Goal: Check status: Check status

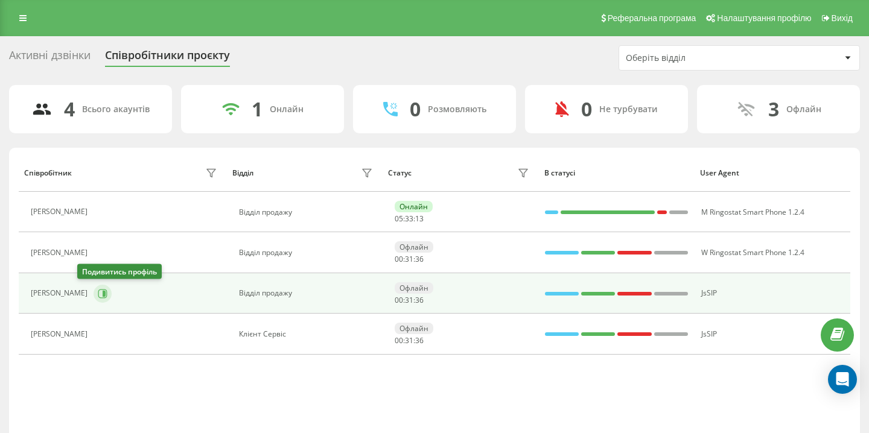
click at [98, 295] on icon at bounding box center [102, 293] width 9 height 9
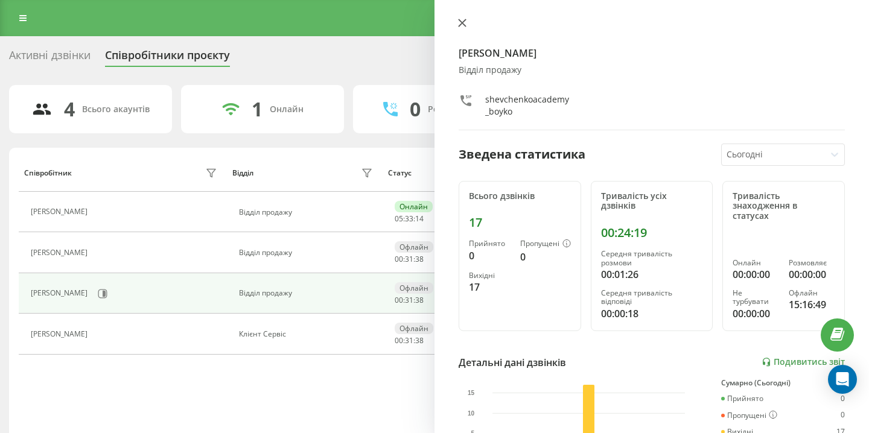
click at [461, 25] on icon at bounding box center [462, 23] width 8 height 8
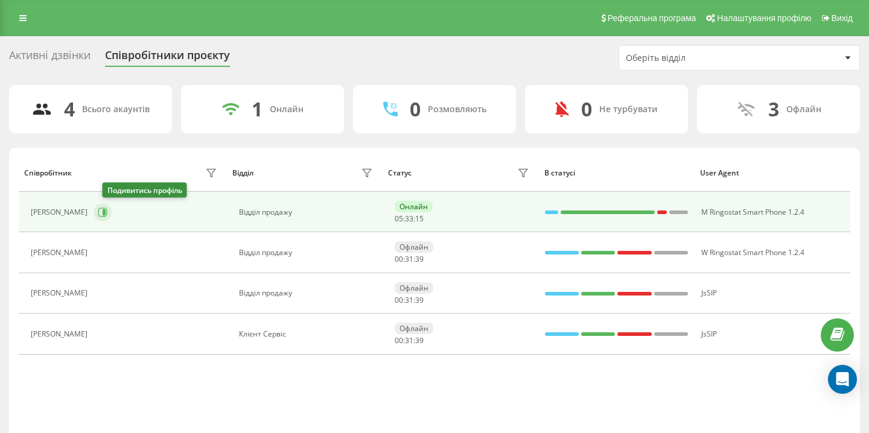
click at [107, 214] on icon at bounding box center [103, 213] width 10 height 10
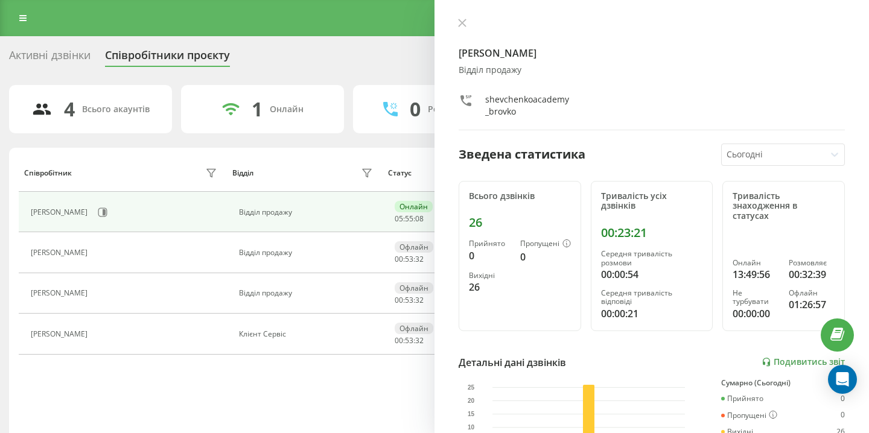
click at [129, 229] on td "[PERSON_NAME]" at bounding box center [123, 212] width 208 height 40
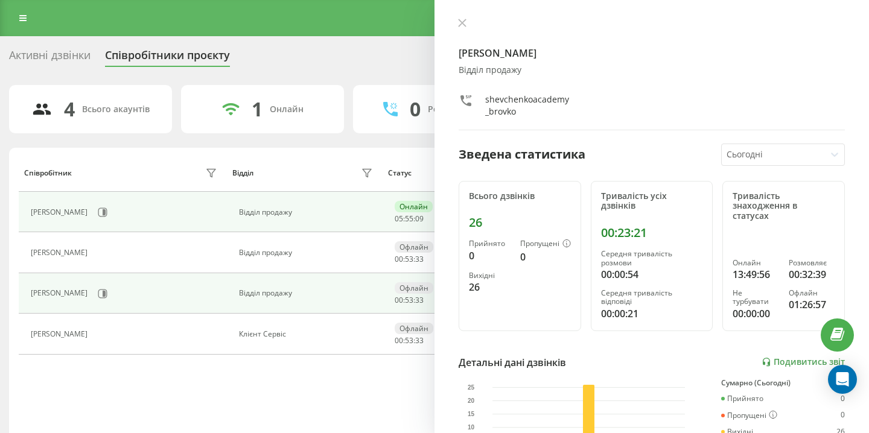
click at [77, 288] on div "[PERSON_NAME]" at bounding box center [126, 294] width 190 height 21
click at [98, 292] on icon at bounding box center [103, 294] width 10 height 10
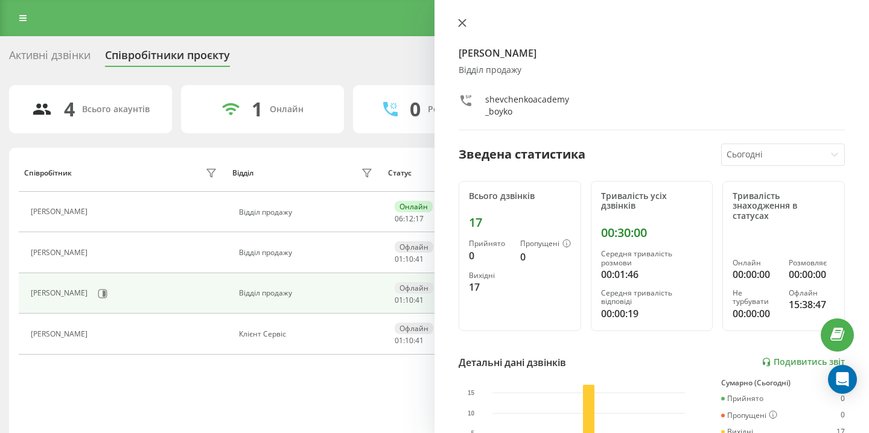
click at [458, 18] on button at bounding box center [462, 23] width 16 height 11
click at [460, 22] on icon at bounding box center [462, 22] width 7 height 7
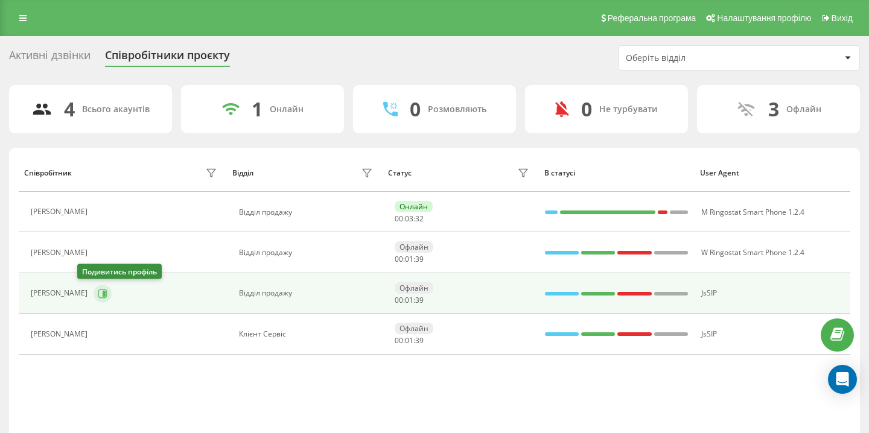
click at [103, 293] on icon at bounding box center [104, 293] width 3 height 6
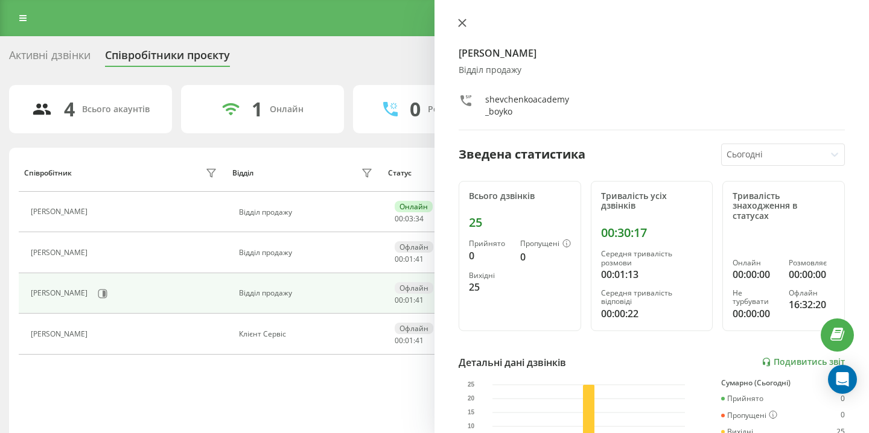
click at [460, 25] on icon at bounding box center [462, 22] width 7 height 7
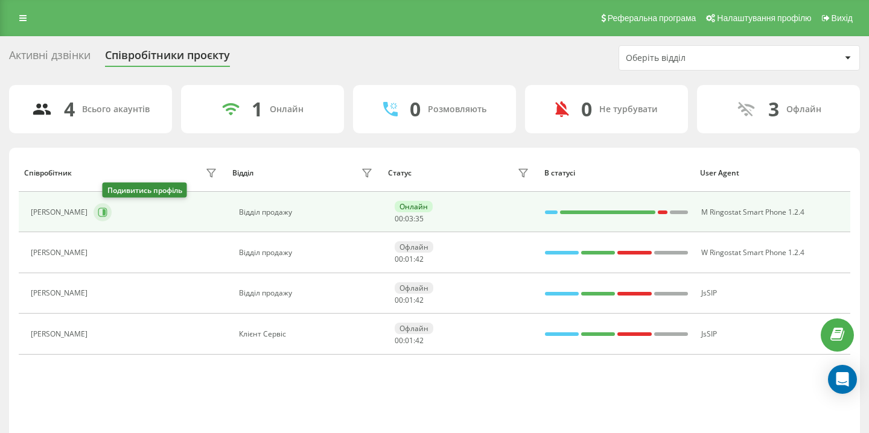
click at [106, 212] on icon at bounding box center [104, 212] width 3 height 6
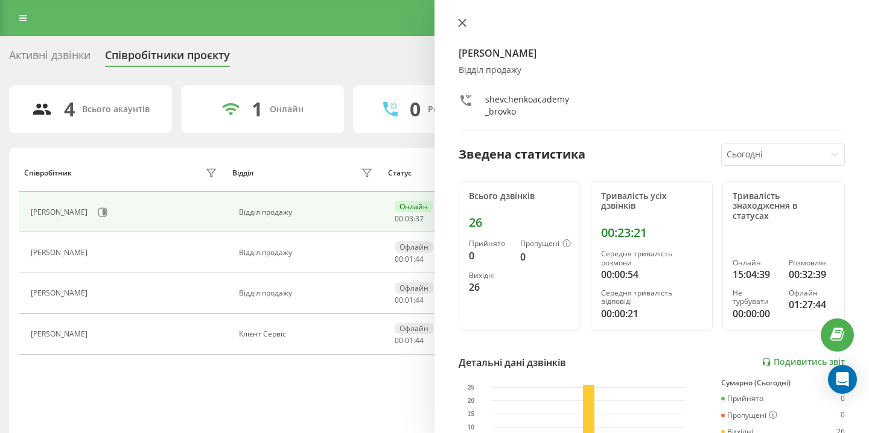
click at [466, 27] on button at bounding box center [462, 23] width 16 height 11
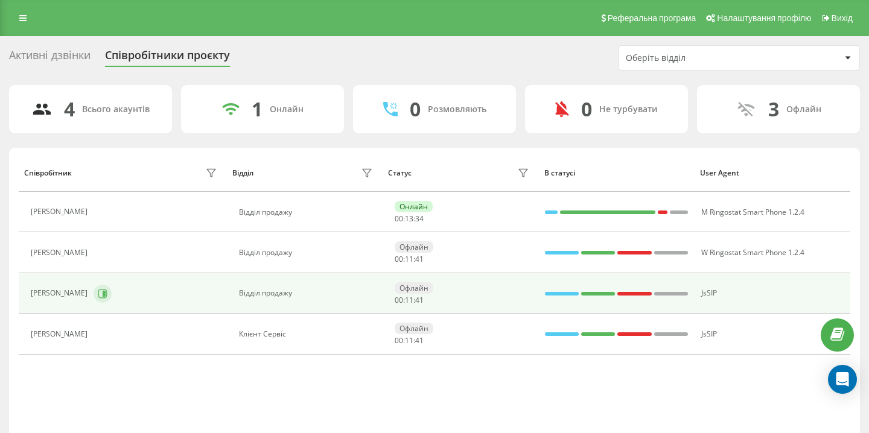
click at [98, 296] on icon at bounding box center [103, 294] width 10 height 10
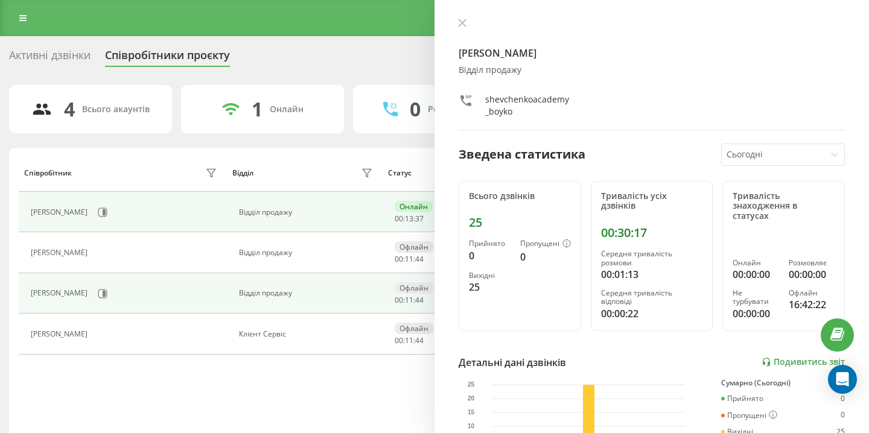
click at [214, 207] on div "[PERSON_NAME]" at bounding box center [126, 212] width 190 height 21
click at [112, 211] on button at bounding box center [103, 212] width 18 height 18
